Goal: Check status

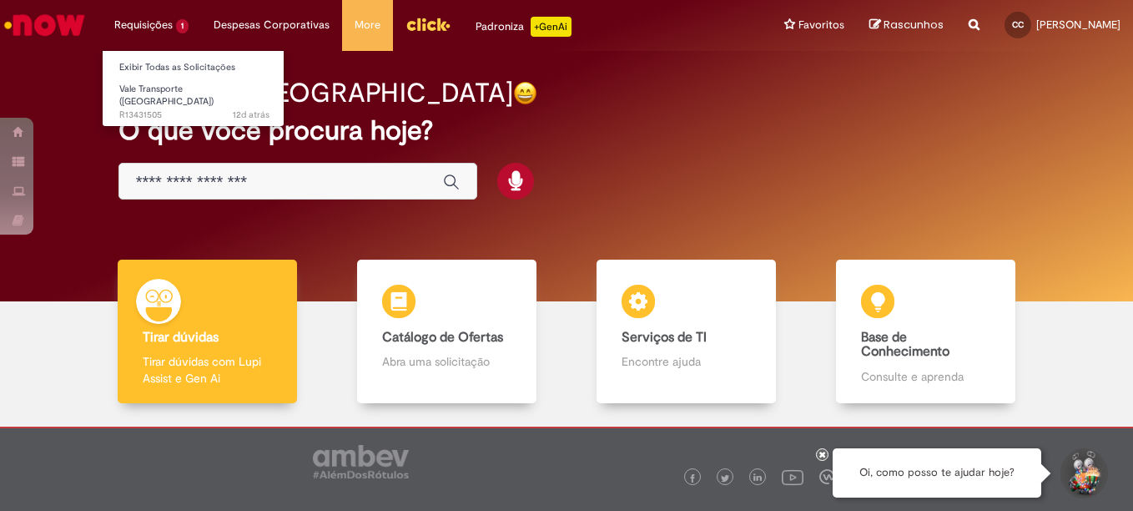
click at [179, 23] on li "Requisições 1 Exibir Todas as Solicitações Vale Transporte (VT) 12d atrás 12 di…" at bounding box center [151, 25] width 99 height 50
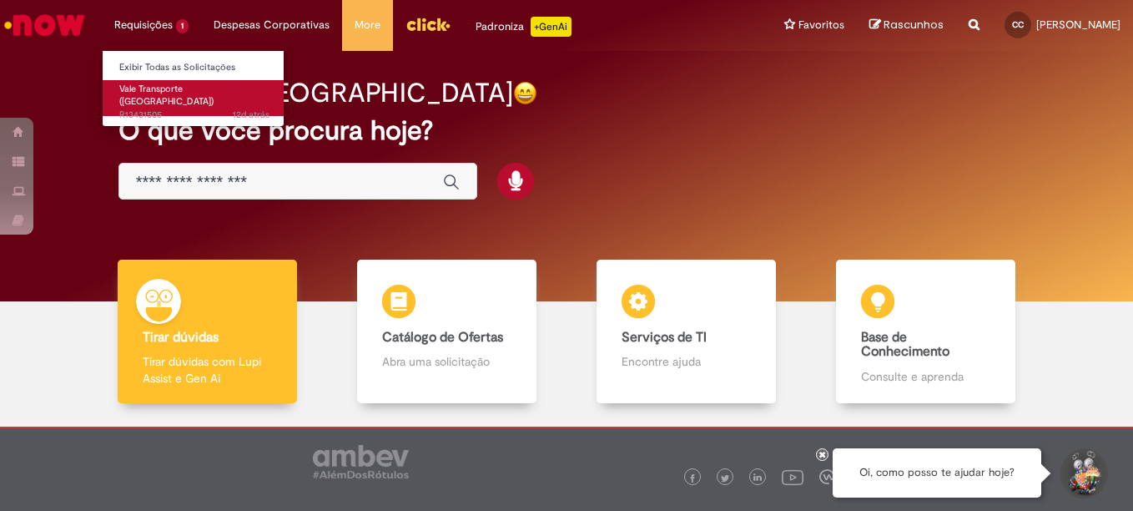
click at [153, 93] on span "Vale Transporte ([GEOGRAPHIC_DATA])" at bounding box center [166, 96] width 94 height 26
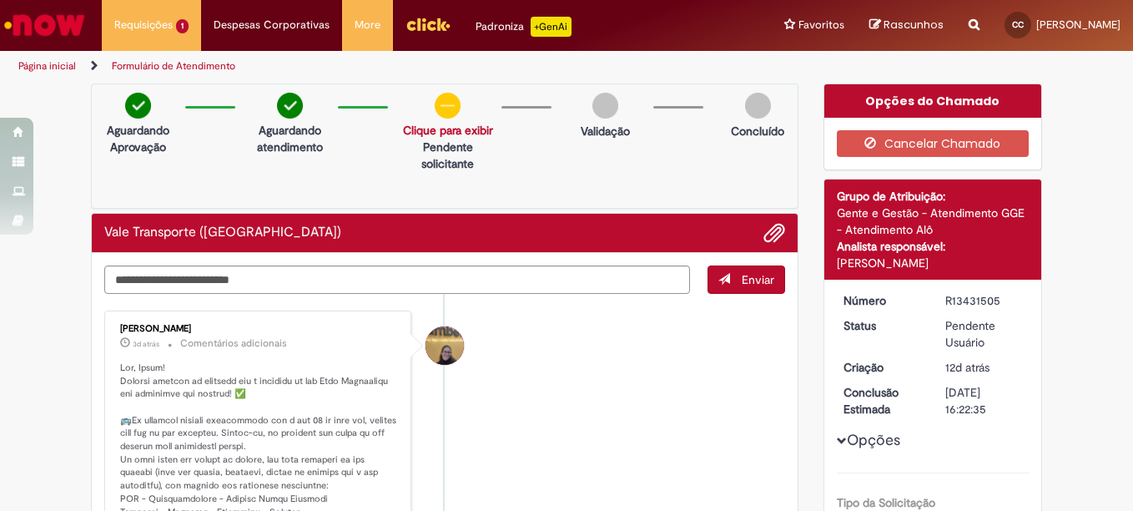
click at [447, 114] on img at bounding box center [448, 106] width 26 height 26
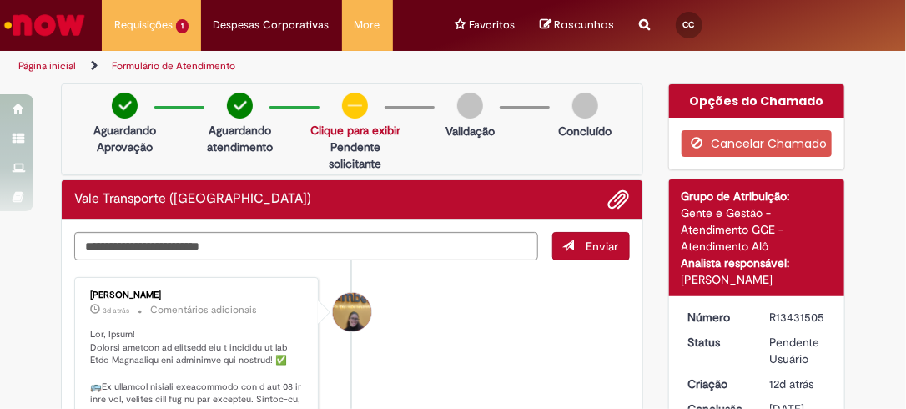
click at [368, 166] on p "Pendente solicitante" at bounding box center [355, 155] width 90 height 33
click at [461, 147] on div "Aguardando Aprovação Aguardando atendimento Solicitação aprovada Clique para ex…" at bounding box center [352, 129] width 583 height 92
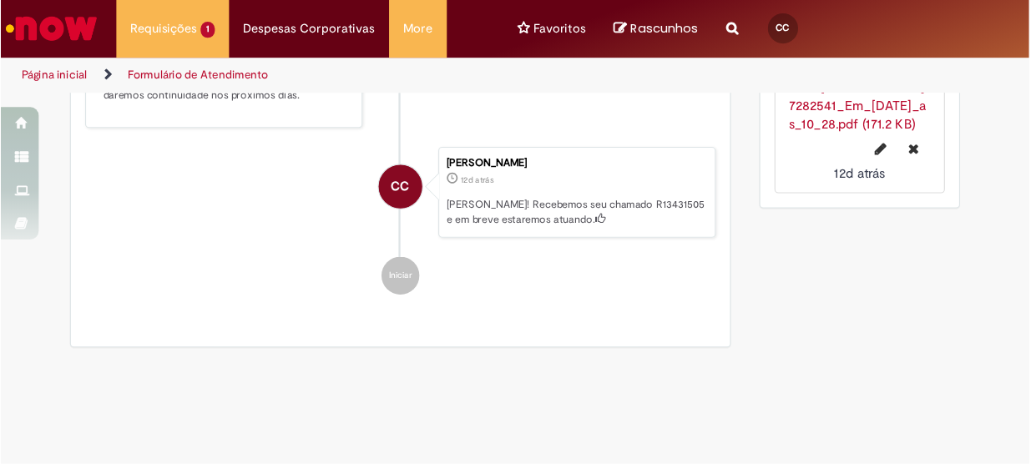
scroll to position [1161, 0]
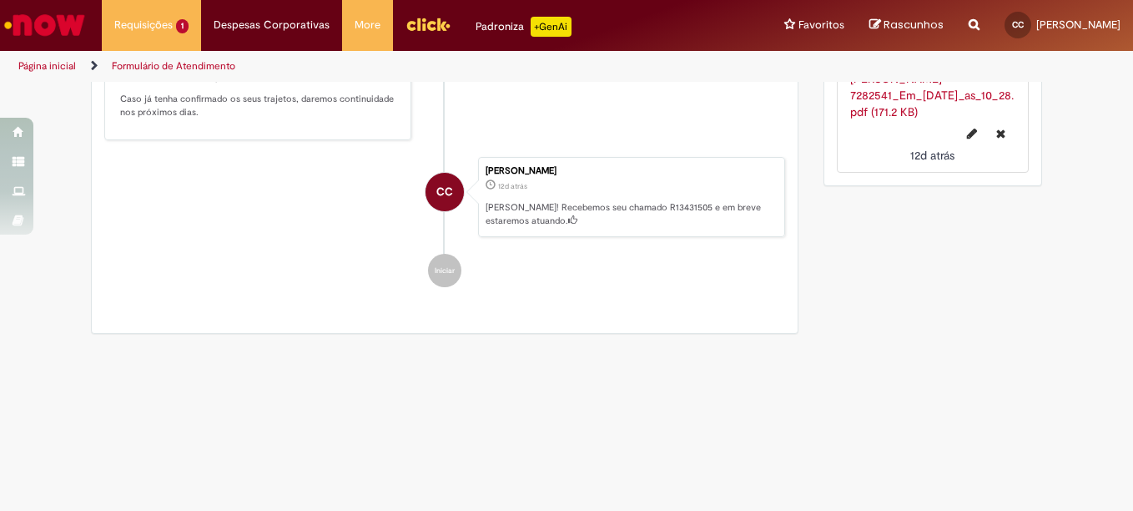
drag, startPoint x: 777, startPoint y: 4, endPoint x: 567, endPoint y: 336, distance: 392.5
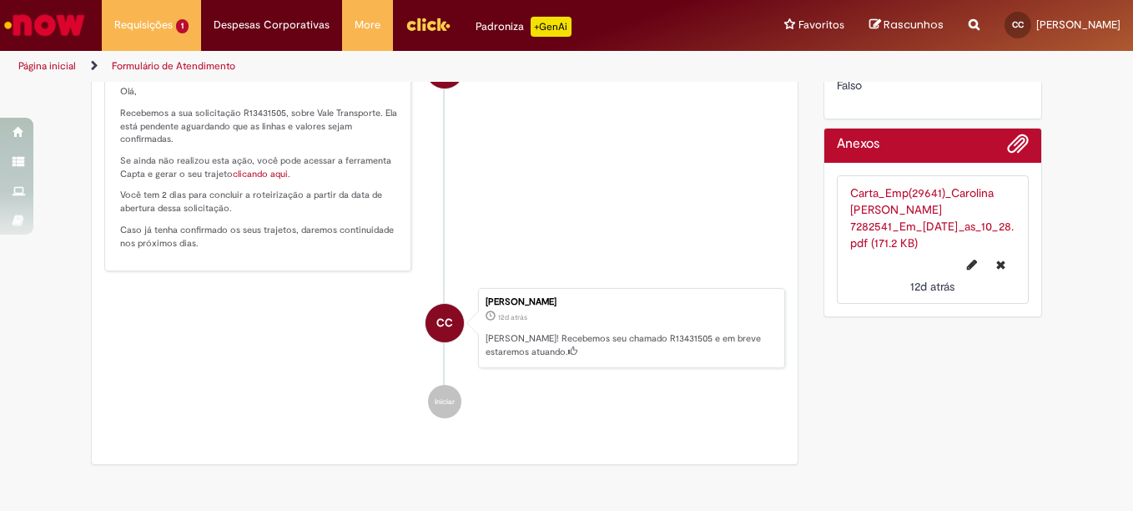
scroll to position [649, 0]
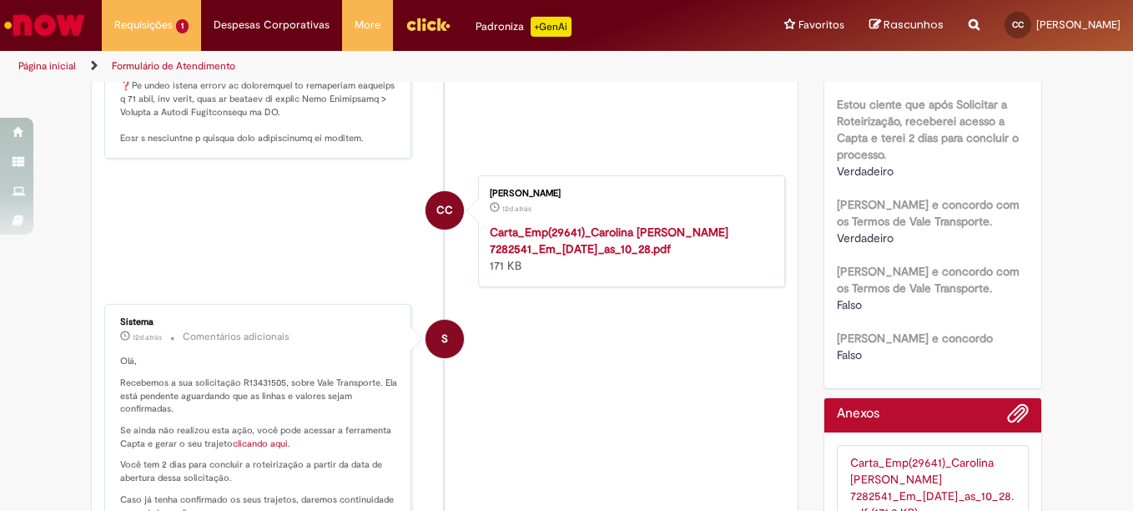
click at [442, 351] on span "S" at bounding box center [445, 339] width 7 height 40
click at [424, 240] on div "CC" at bounding box center [445, 359] width 42 height 341
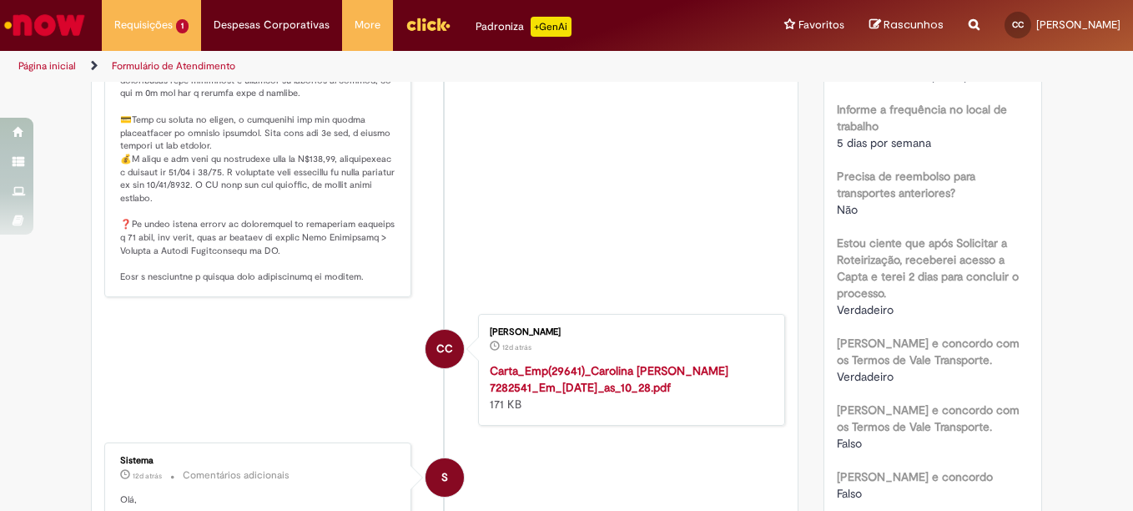
scroll to position [398, 0]
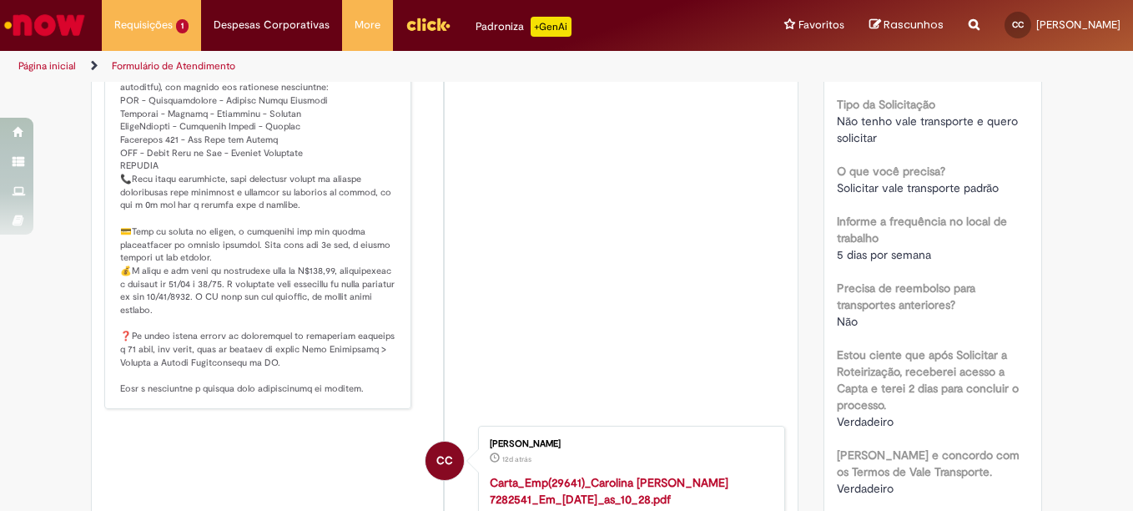
click at [292, 261] on p "Histórico de tíquete" at bounding box center [259, 179] width 278 height 432
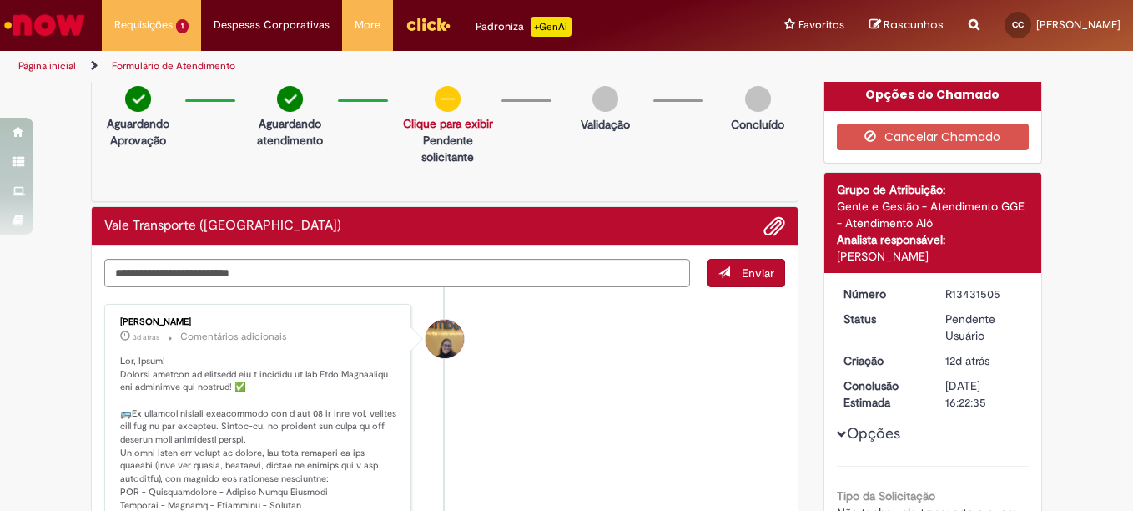
scroll to position [0, 0]
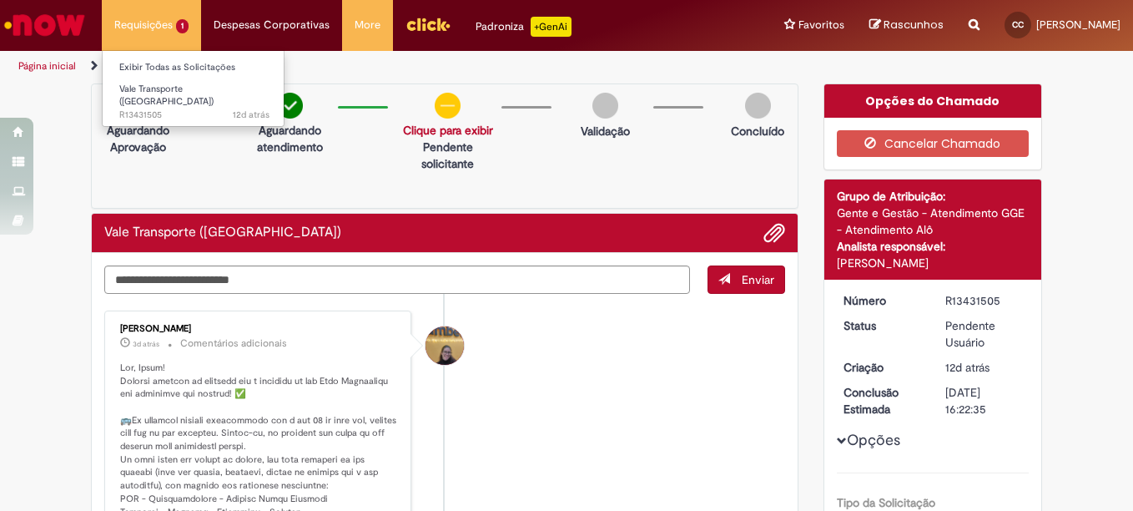
click at [185, 34] on li "Requisições 1 Exibir Todas as Solicitações Vale Transporte (VT) 12d atrás 12 di…" at bounding box center [151, 25] width 99 height 50
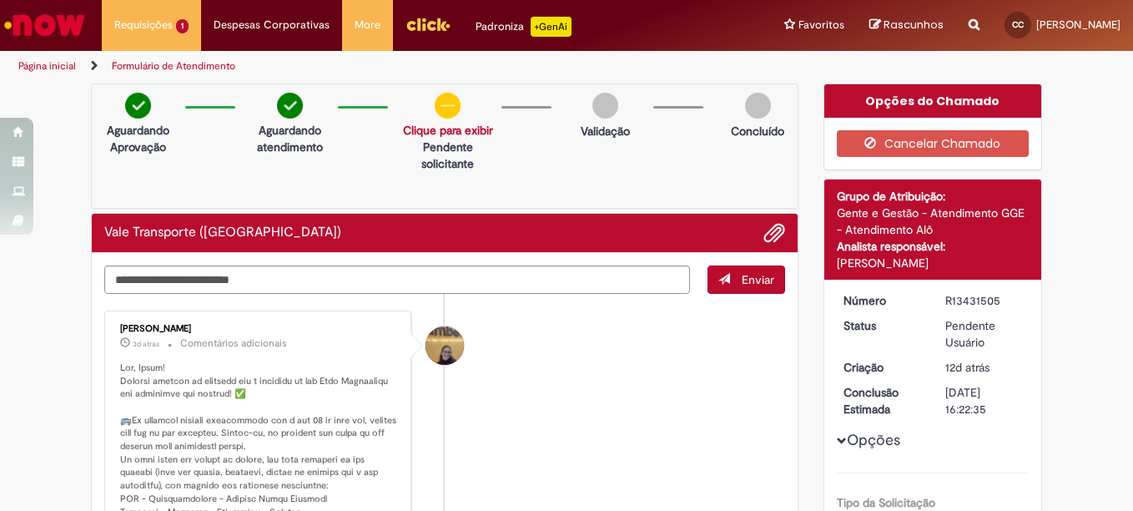
click at [754, 220] on div "Vale Transporte ([GEOGRAPHIC_DATA])" at bounding box center [445, 233] width 706 height 39
click at [765, 231] on span "Adicionar anexos" at bounding box center [775, 234] width 20 height 20
click at [867, 64] on div "Página inicial Formulário de Atendimento" at bounding box center [566, 66] width 1133 height 31
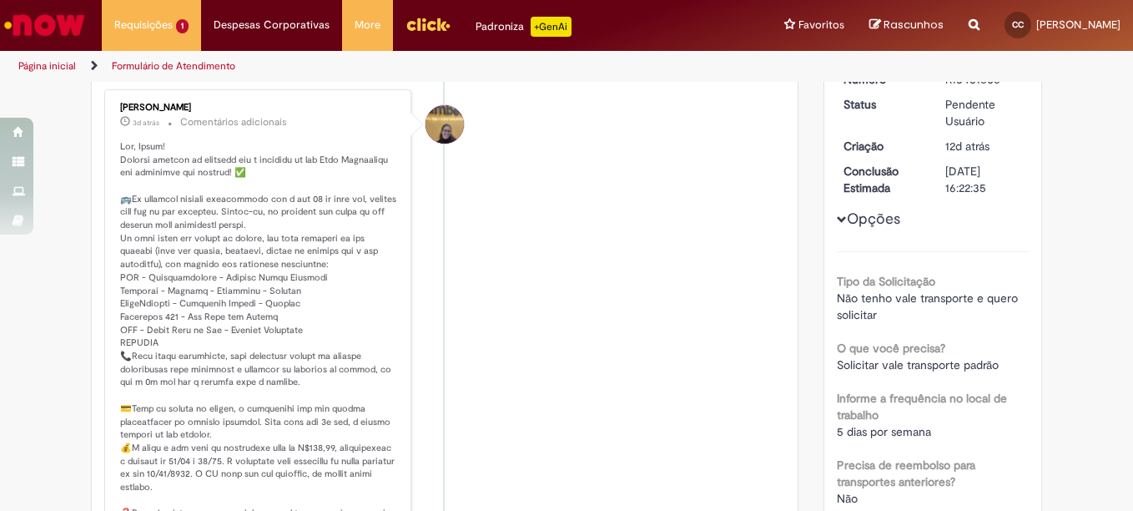
scroll to position [250, 0]
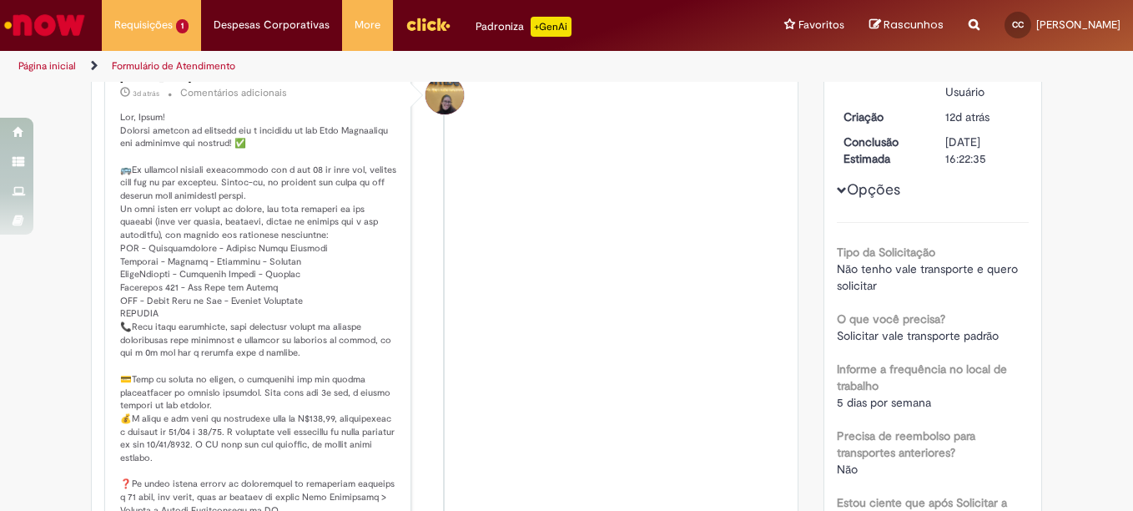
click at [0, 0] on button "Opções" at bounding box center [0, 0] width 0 height 0
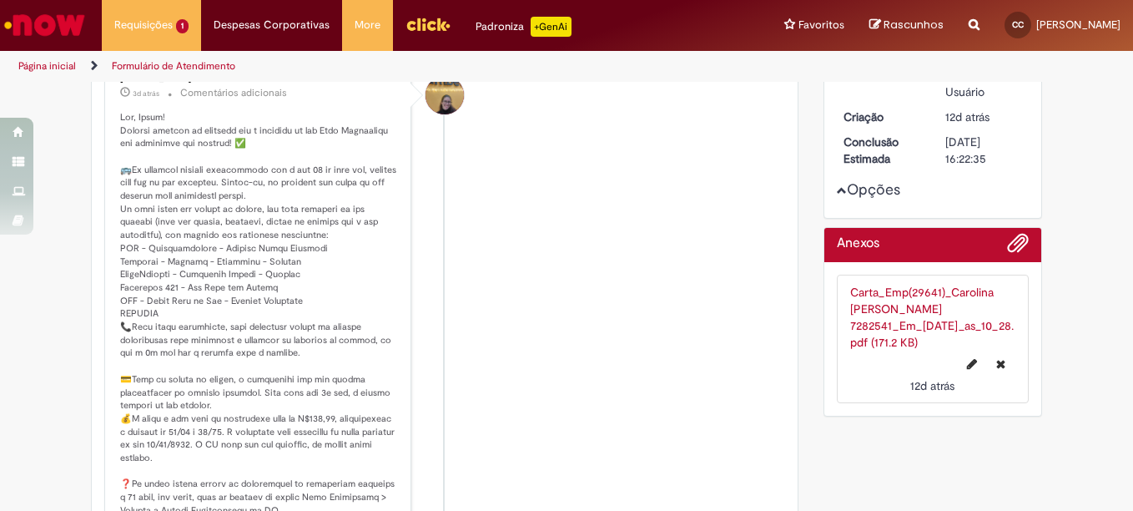
click at [868, 350] on link "Carta_Emp(29641)_Carolina Ribeiro Souza Caldeira_Resultado 7282541_Em_20-08-202…" at bounding box center [933, 317] width 164 height 65
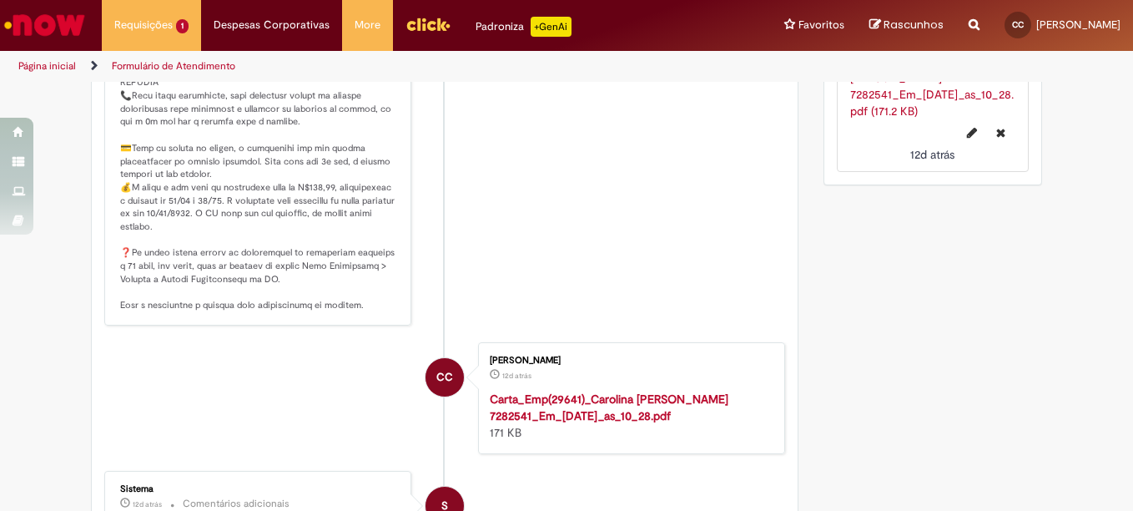
click at [437, 381] on span "CC" at bounding box center [445, 377] width 17 height 40
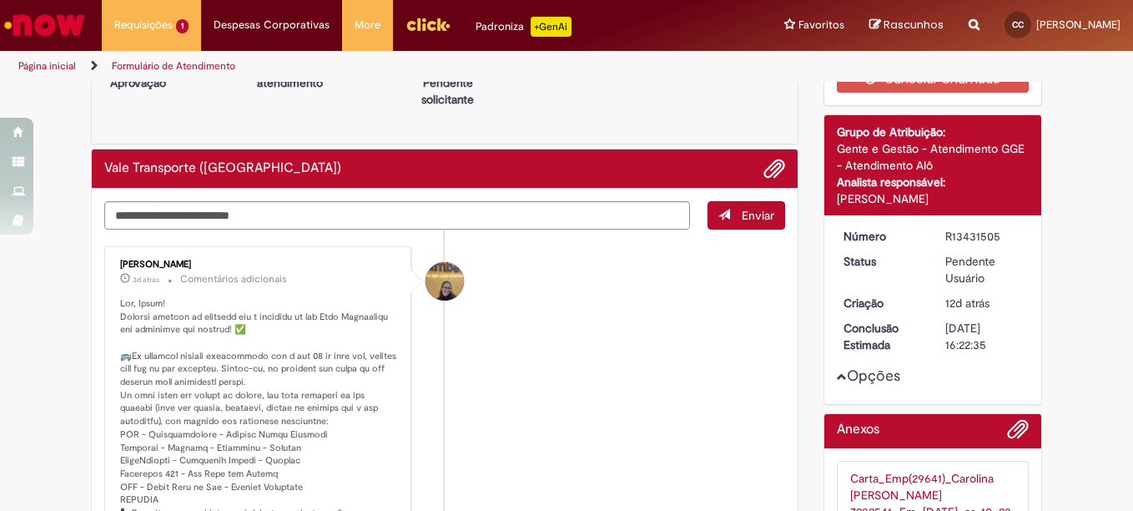
scroll to position [0, 0]
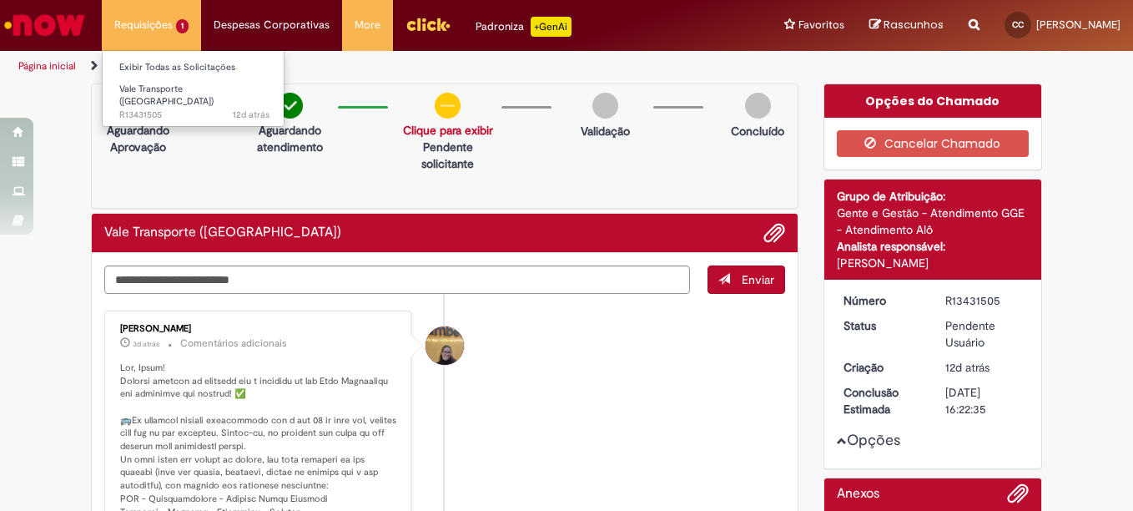
click at [158, 28] on li "Requisições 1 Exibir Todas as Solicitações Vale Transporte (VT) 12d atrás 12 di…" at bounding box center [151, 25] width 99 height 50
click at [187, 73] on link "Exibir Todas as Solicitações" at bounding box center [195, 67] width 184 height 18
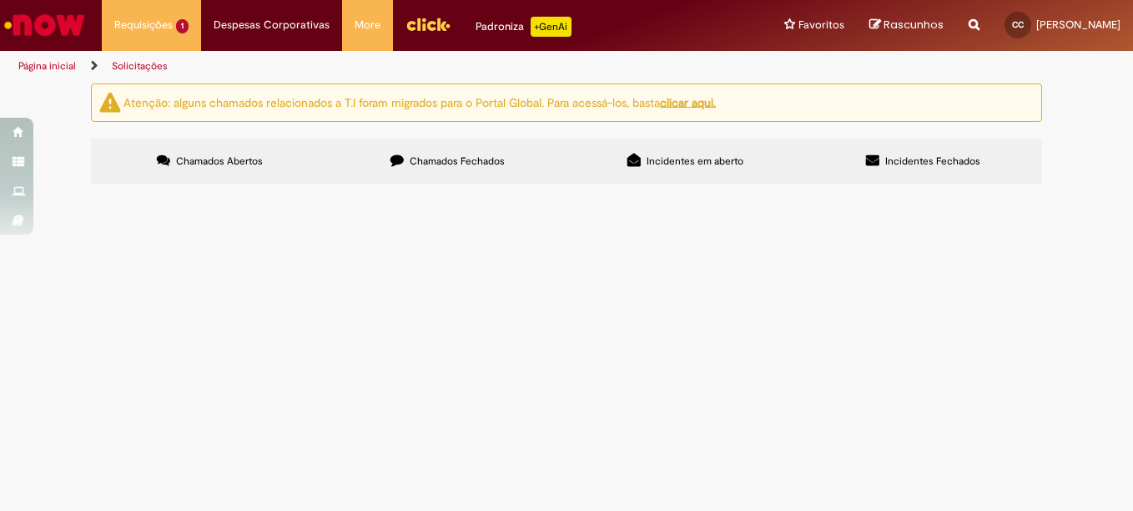
drag, startPoint x: 846, startPoint y: 309, endPoint x: 575, endPoint y: 326, distance: 271.0
click at [0, 0] on section "Itens solicitados Exportar como PDF Exportar como Excel Exportar como CSV Itens…" at bounding box center [0, 0] width 0 height 0
click at [444, 153] on label "Chamados Fechados" at bounding box center [448, 161] width 238 height 45
click at [0, 0] on div "Não há registros em Item solicitado usando este filtro" at bounding box center [0, 0] width 0 height 0
click at [274, 158] on label "Chamados Abertos" at bounding box center [210, 161] width 238 height 45
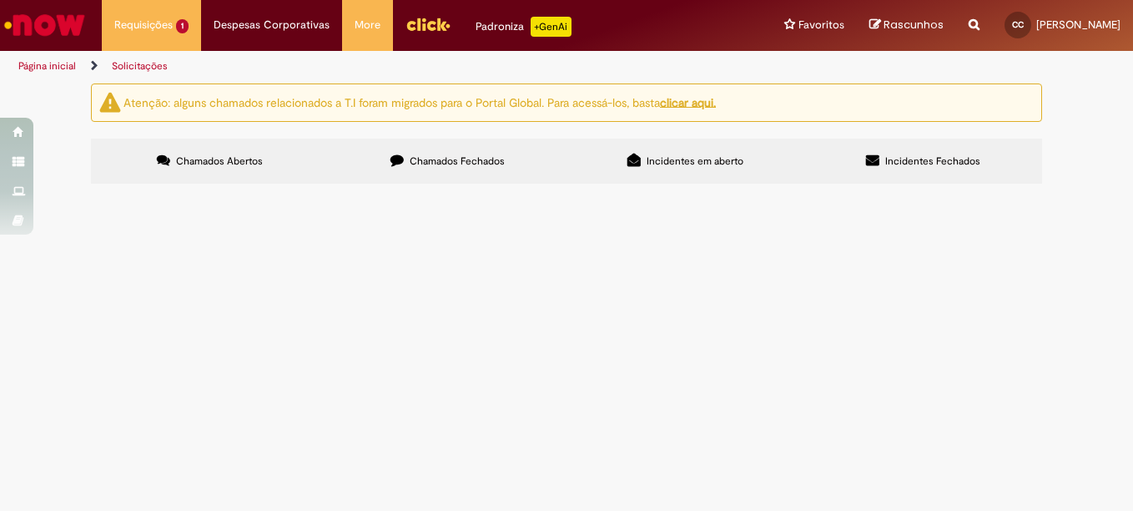
drag, startPoint x: 140, startPoint y: 293, endPoint x: 132, endPoint y: 297, distance: 9.3
click at [0, 0] on span "R13431505" at bounding box center [0, 0] width 0 height 0
click at [0, 0] on td "Pendente Usuário" at bounding box center [0, 0] width 0 height 0
click at [0, 0] on button at bounding box center [0, 0] width 0 height 0
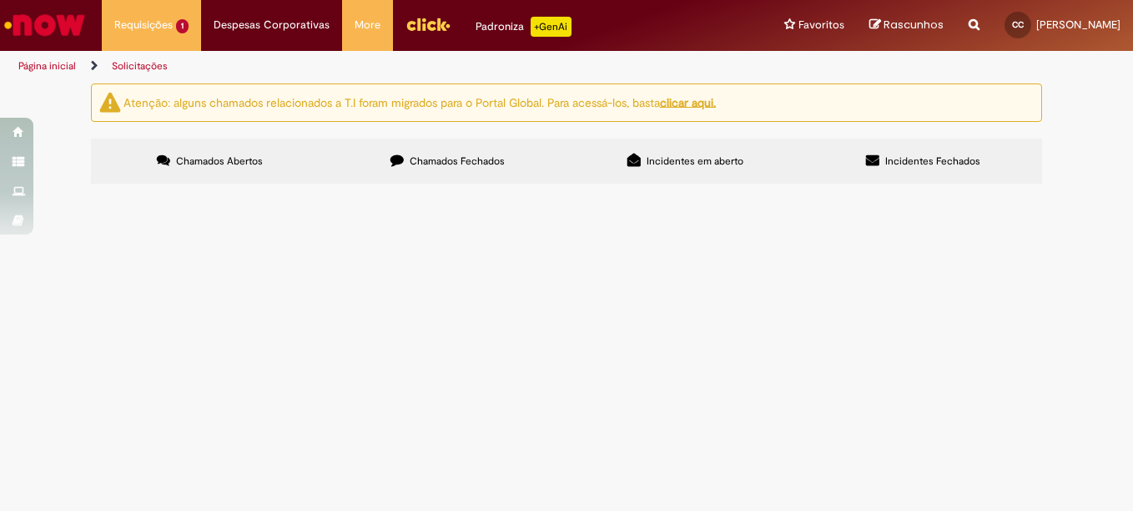
click at [49, 29] on img "Ir para a Homepage" at bounding box center [45, 24] width 86 height 33
